Goal: Task Accomplishment & Management: Use online tool/utility

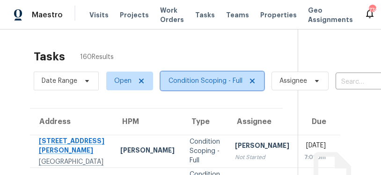
click at [197, 82] on span "Condition Scoping - Full" at bounding box center [206, 80] width 74 height 9
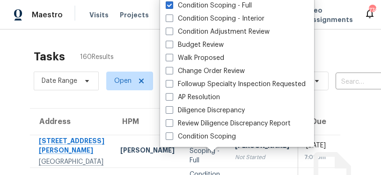
click at [201, 18] on label "Condition Scoping - Interior" at bounding box center [215, 18] width 99 height 9
click at [172, 18] on input "Condition Scoping - Interior" at bounding box center [169, 17] width 6 height 6
checkbox input "true"
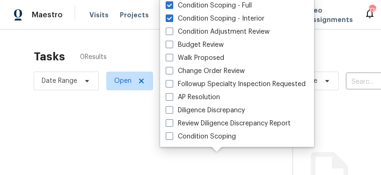
click at [201, 61] on div at bounding box center [190, 87] width 381 height 175
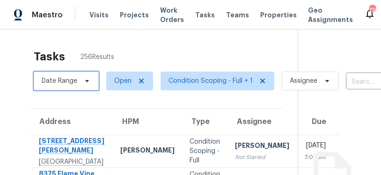
click at [73, 79] on span "Date Range" at bounding box center [60, 80] width 36 height 9
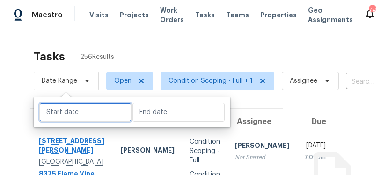
click at [60, 109] on input "text" at bounding box center [85, 112] width 92 height 19
select select "8"
select select "2025"
select select "9"
select select "2025"
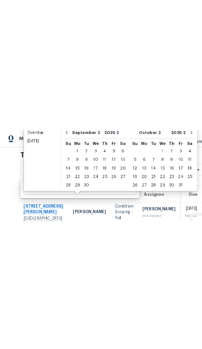
scroll to position [13, 0]
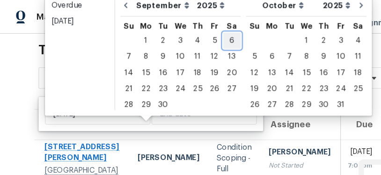
click at [200, 34] on div "6" at bounding box center [202, 35] width 15 height 13
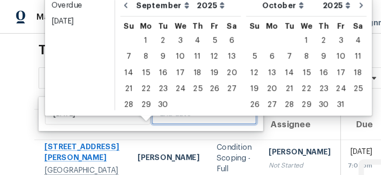
type input "[DATE]"
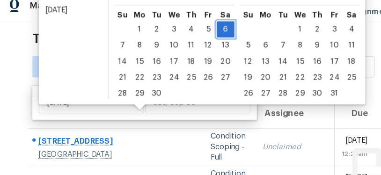
click at [196, 29] on div "6" at bounding box center [202, 35] width 15 height 13
type input "[DATE]"
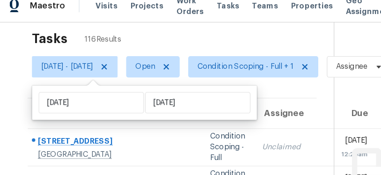
click at [262, 34] on div "Tasks 116 Results" at bounding box center [166, 44] width 264 height 24
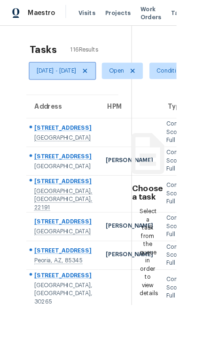
click at [101, 80] on icon at bounding box center [96, 80] width 7 height 7
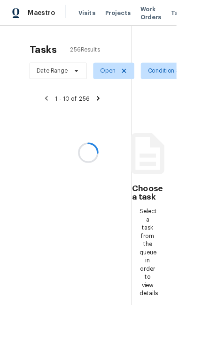
click at [160, 46] on div at bounding box center [101, 174] width 202 height 349
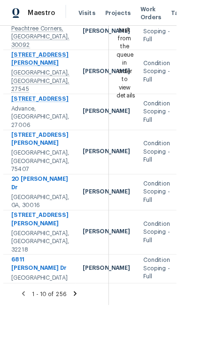
scroll to position [269, 1]
